Goal: Check status: Check status

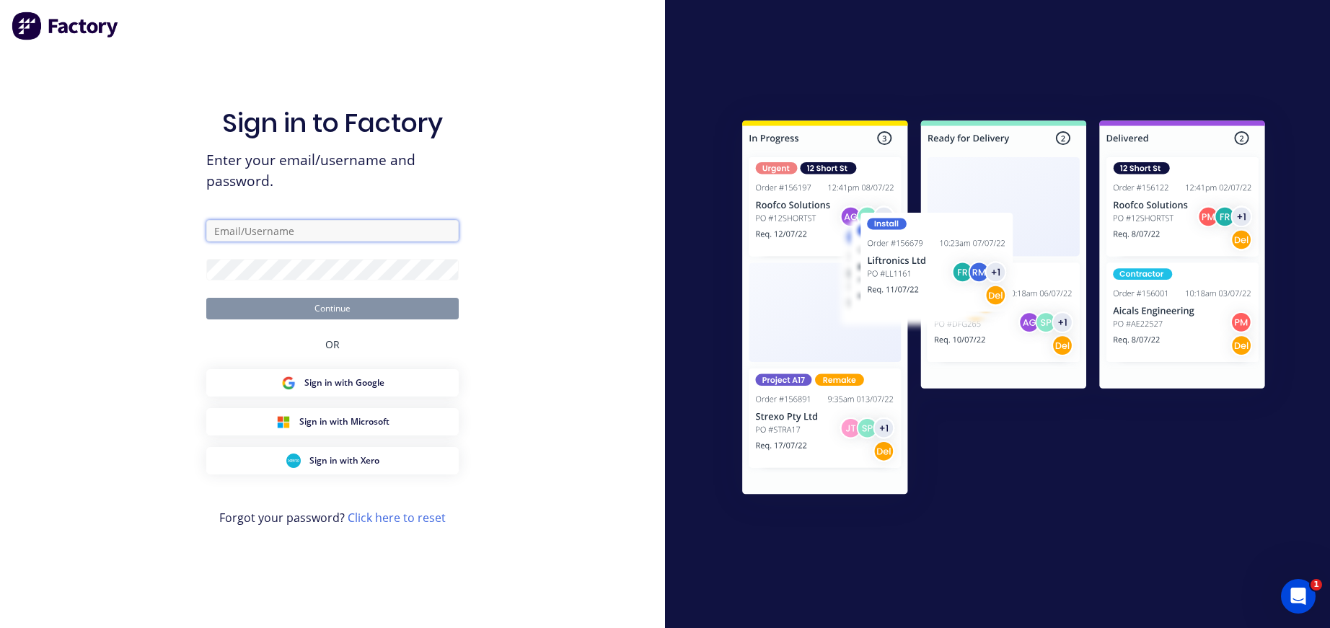
click at [218, 234] on input "text" at bounding box center [332, 231] width 252 height 22
click at [158, 241] on div "Sign in to Factory Enter your email/username and password. Continue OR Sign in …" at bounding box center [332, 314] width 665 height 628
click at [146, 237] on div "Sign in to Factory Enter your email/username and password. Continue OR Sign in …" at bounding box center [332, 314] width 665 height 628
click at [330, 237] on input "text" at bounding box center [332, 231] width 252 height 22
type input "[EMAIL_ADDRESS][DOMAIN_NAME]"
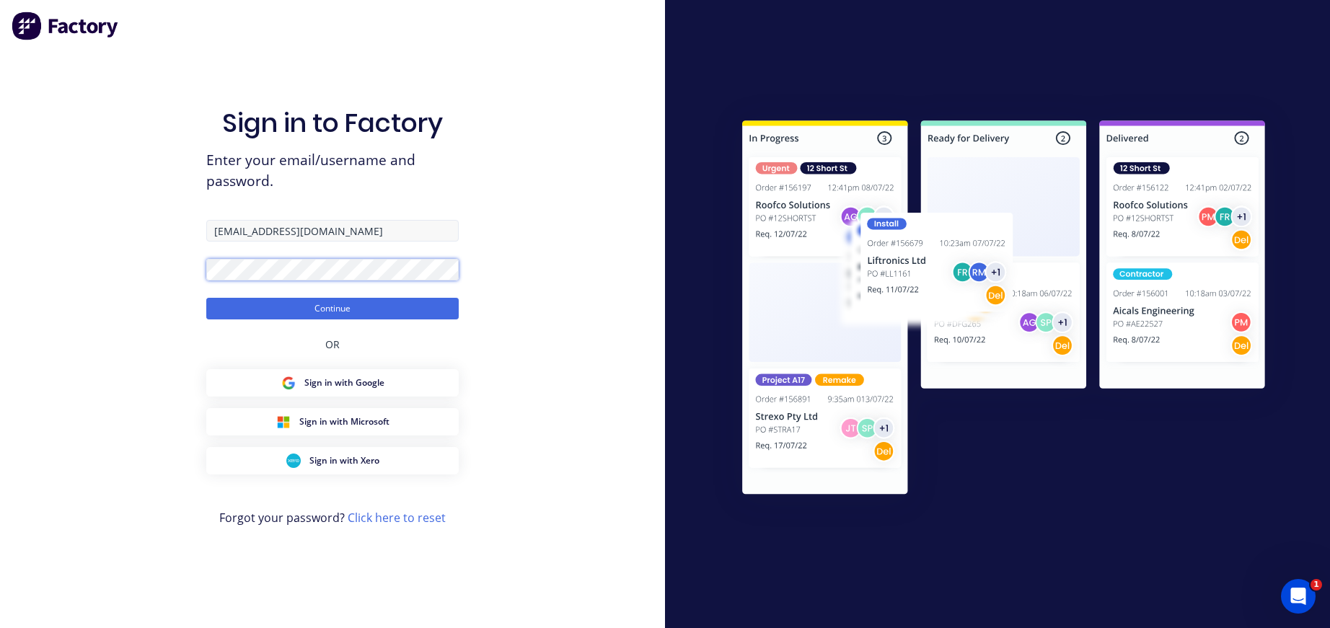
click at [206, 298] on button "Continue" at bounding box center [332, 309] width 252 height 22
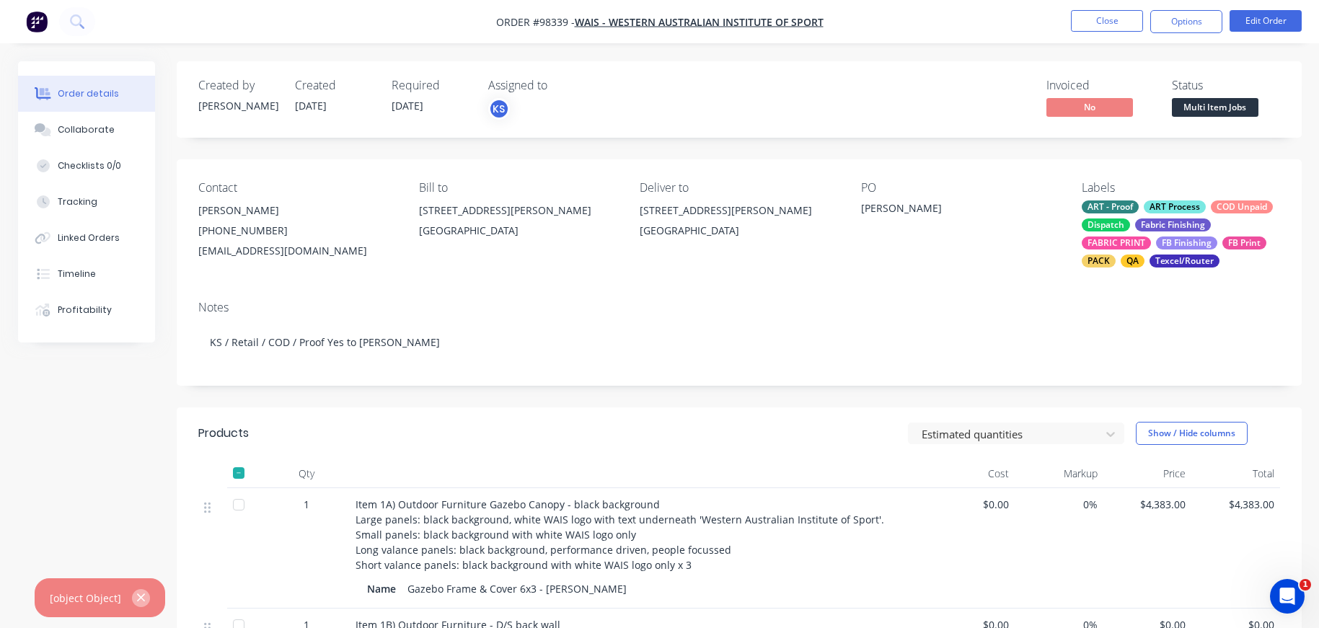
click at [138, 596] on icon "button" at bounding box center [140, 597] width 9 height 13
click at [1090, 19] on button "Close" at bounding box center [1107, 21] width 72 height 22
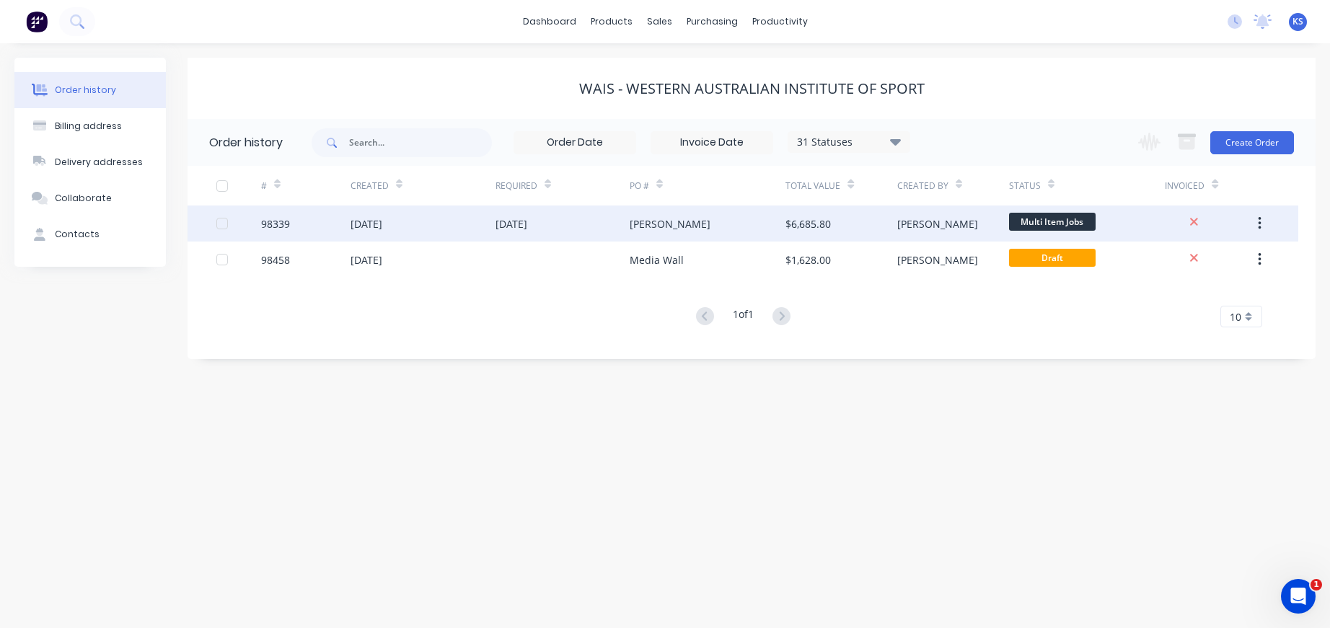
click at [516, 222] on div "[DATE]" at bounding box center [511, 223] width 32 height 15
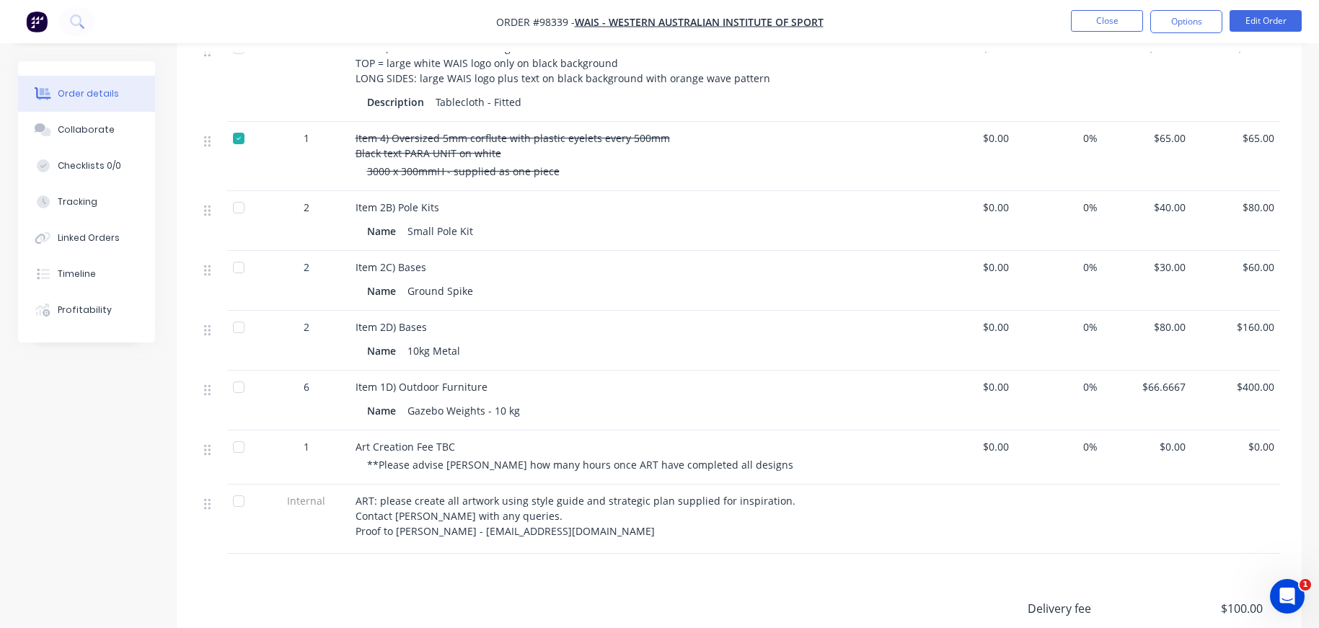
scroll to position [865, 0]
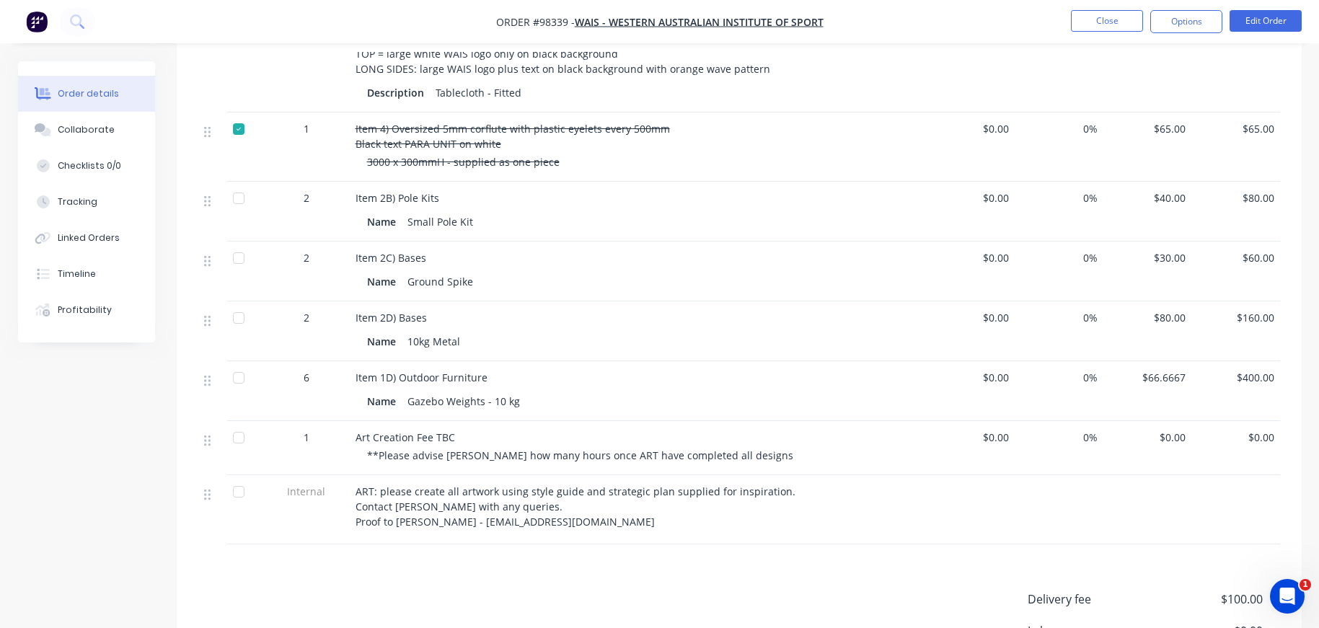
click at [505, 169] on span "3000 x 300mmH - supplied as one piece" at bounding box center [463, 162] width 193 height 14
click at [559, 169] on div "3000 x 300mmH - supplied as one piece" at bounding box center [644, 161] width 554 height 15
click at [561, 143] on span "Item 4) Oversized 5mm corflute with plastic eyelets every 500mm Black text PARA…" at bounding box center [512, 136] width 314 height 29
click at [578, 146] on span "Item 4) Oversized 5mm corflute with plastic eyelets every 500mm Black text PARA…" at bounding box center [512, 136] width 314 height 29
